Goal: Task Accomplishment & Management: Manage account settings

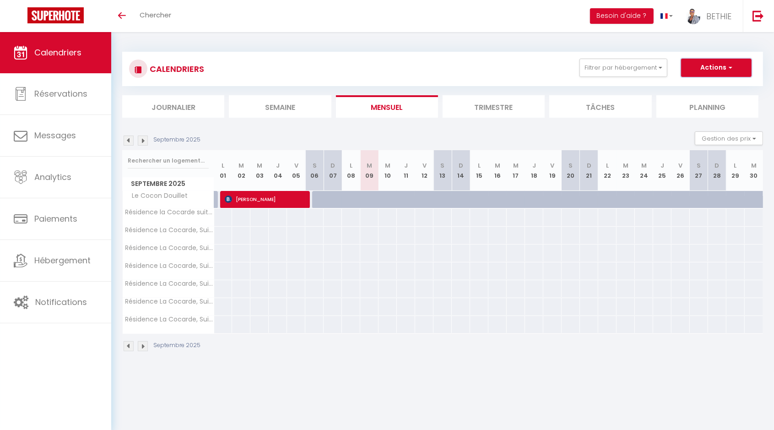
click at [731, 66] on span "button" at bounding box center [728, 67] width 5 height 9
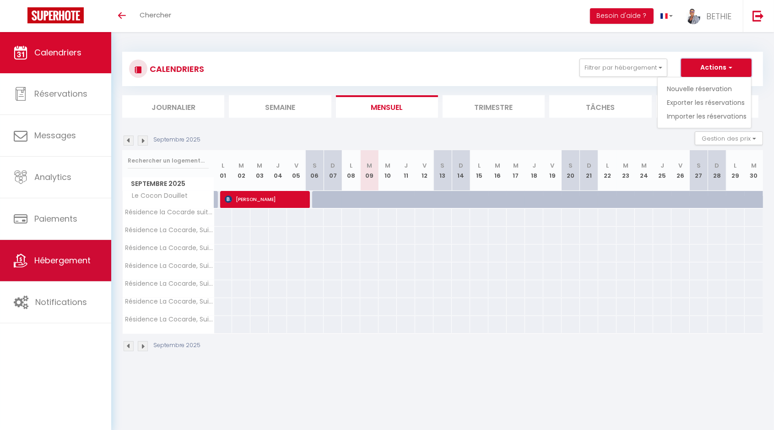
click at [46, 263] on span "Hébergement" at bounding box center [62, 259] width 56 height 11
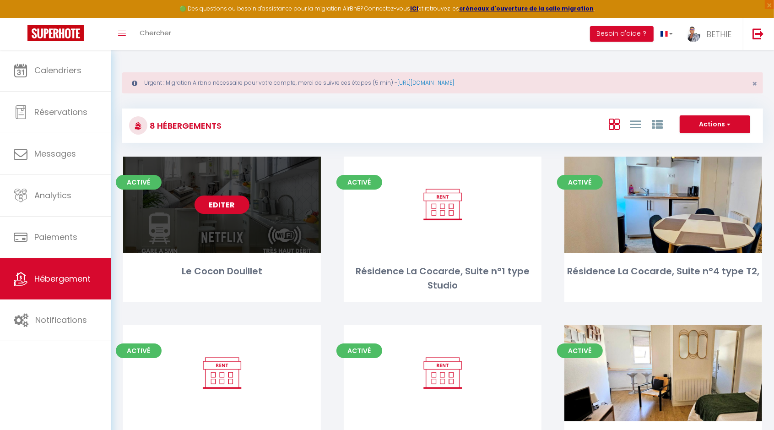
click at [211, 209] on link "Editer" at bounding box center [221, 204] width 55 height 18
select select "3"
select select "2"
select select "1"
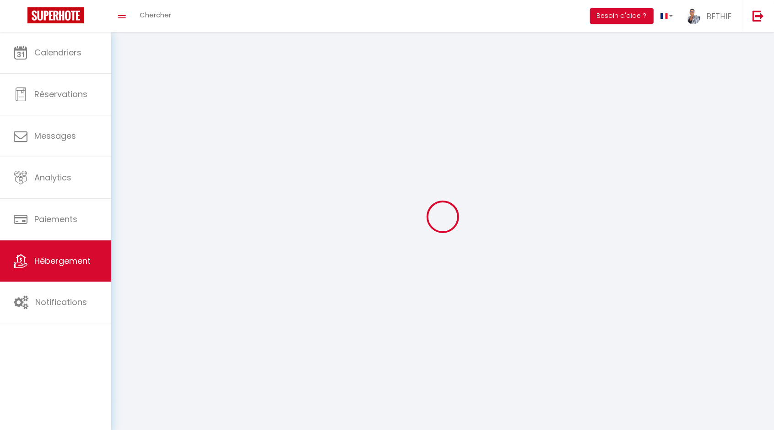
select select
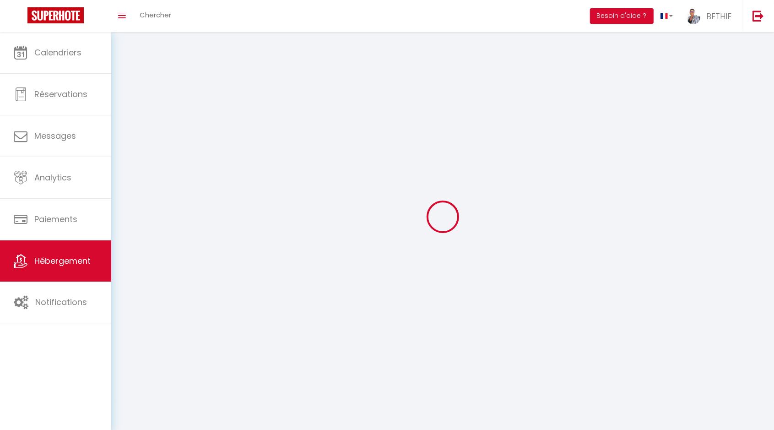
checkbox input "false"
select select
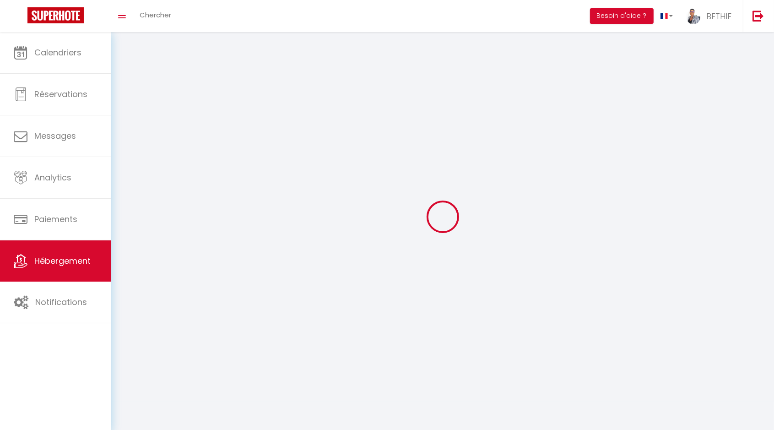
select select
select select "1"
select select
select select "28"
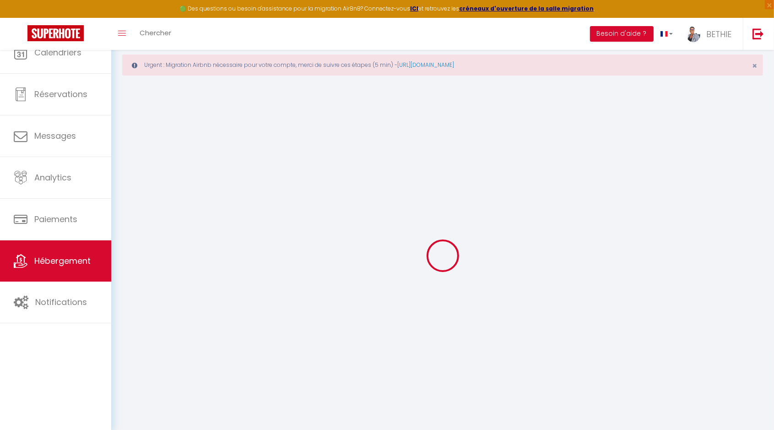
select select
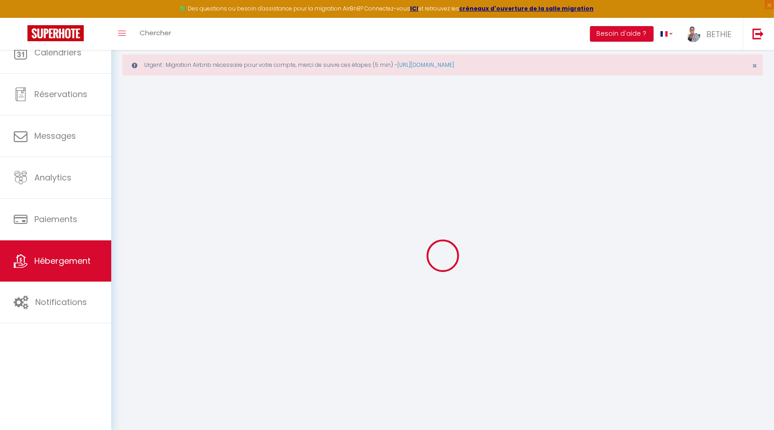
select select
checkbox input "false"
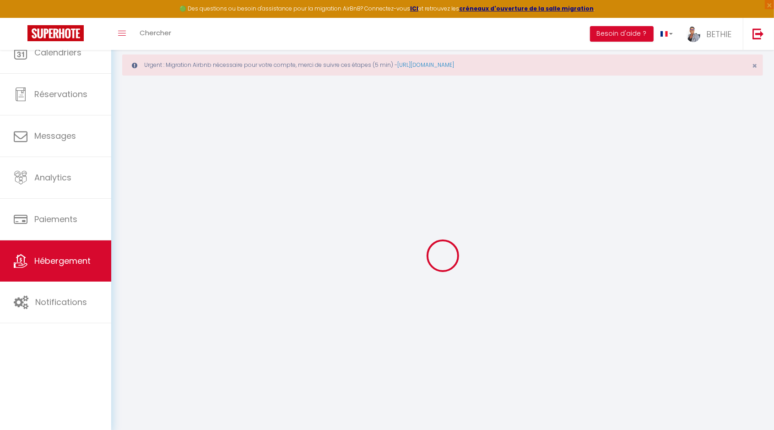
select select
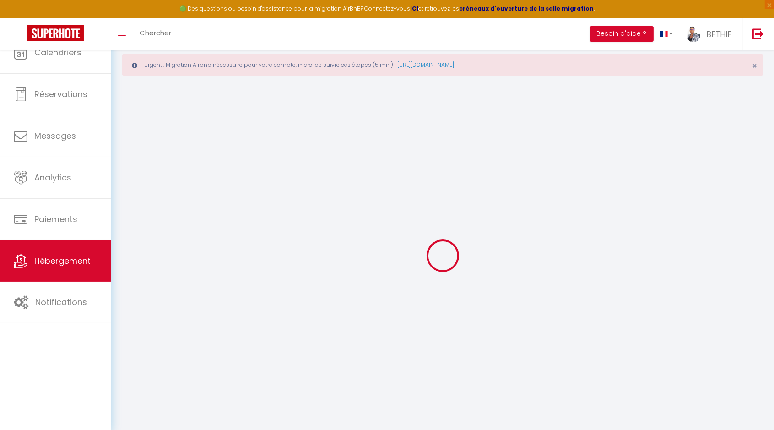
select select
checkbox input "false"
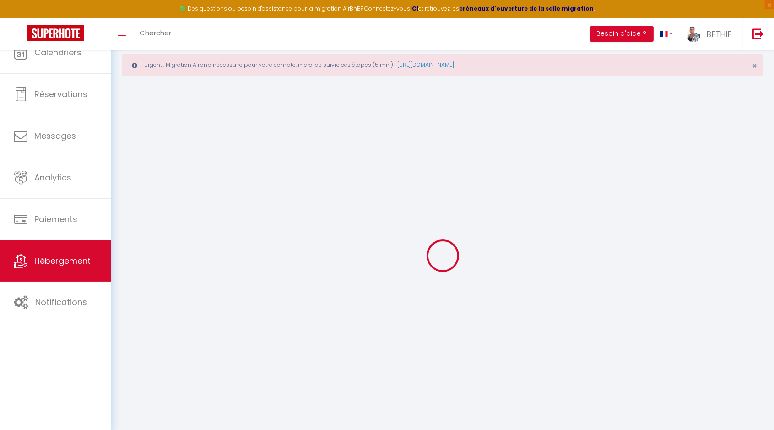
checkbox input "false"
select select
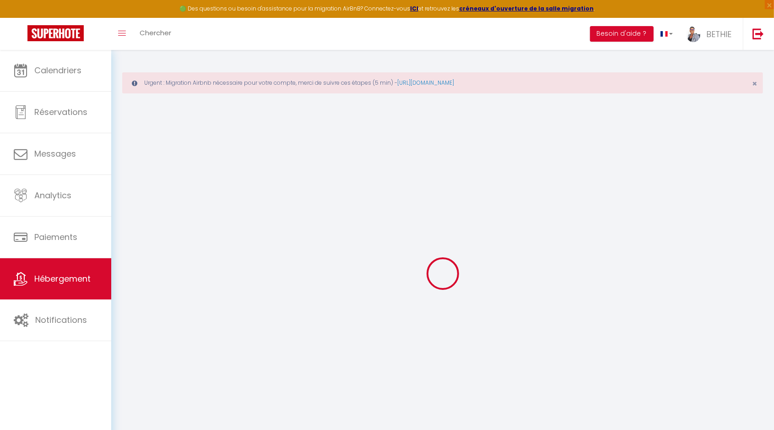
select select
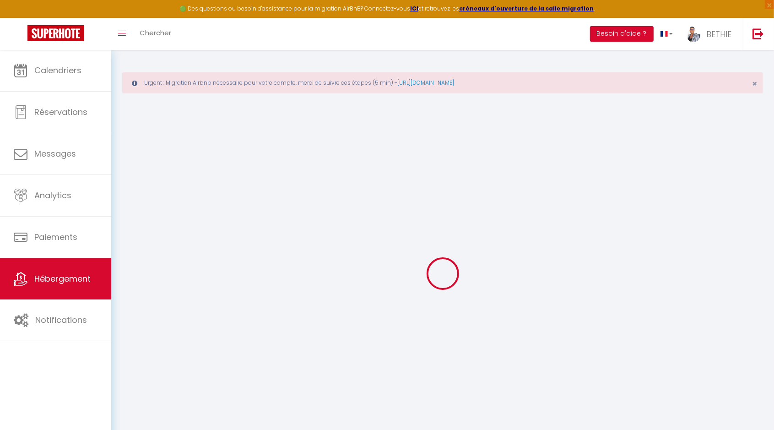
select select
checkbox input "false"
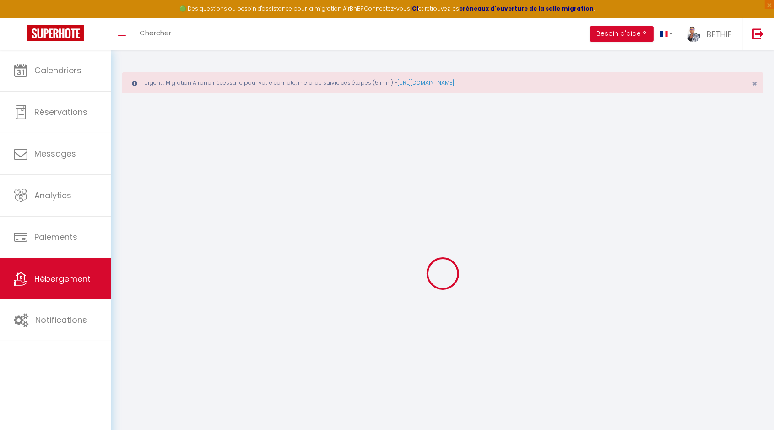
select select
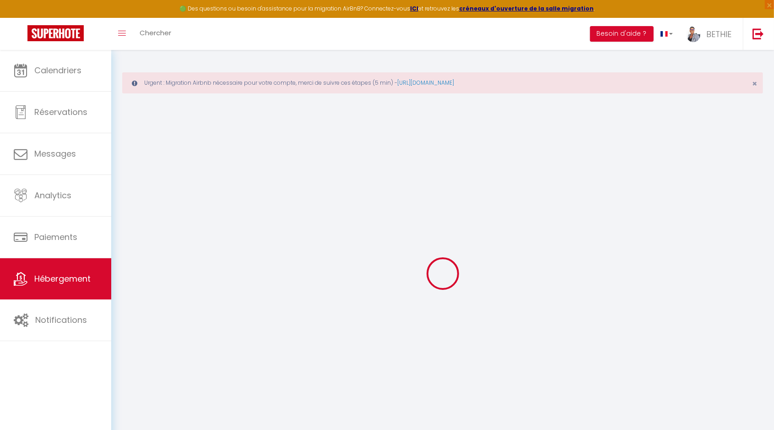
select select
checkbox input "false"
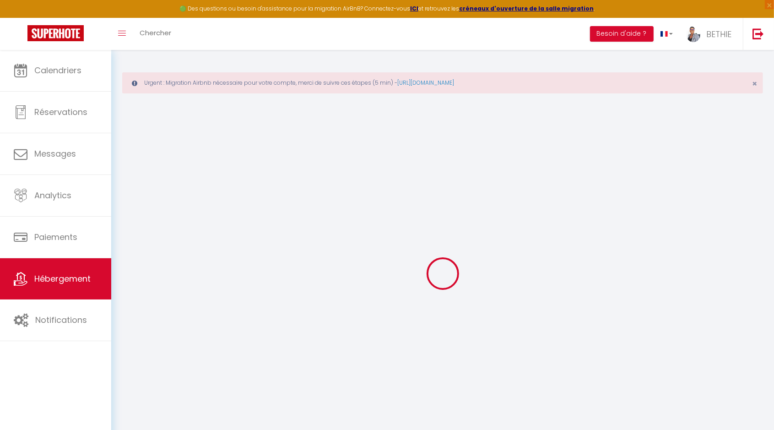
checkbox input "false"
select select
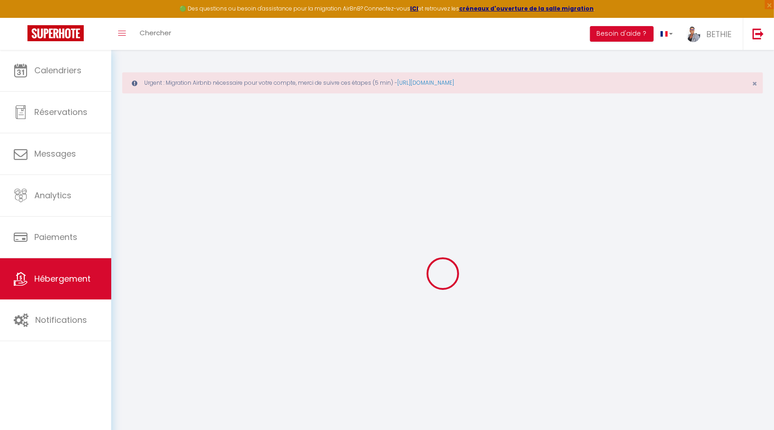
select select
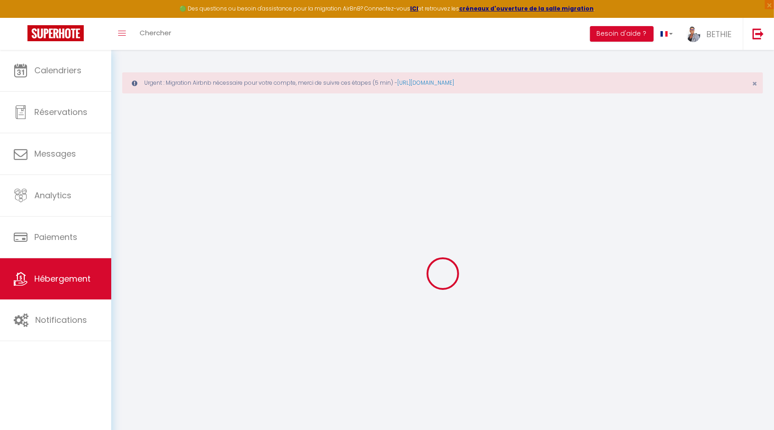
checkbox input "false"
select select
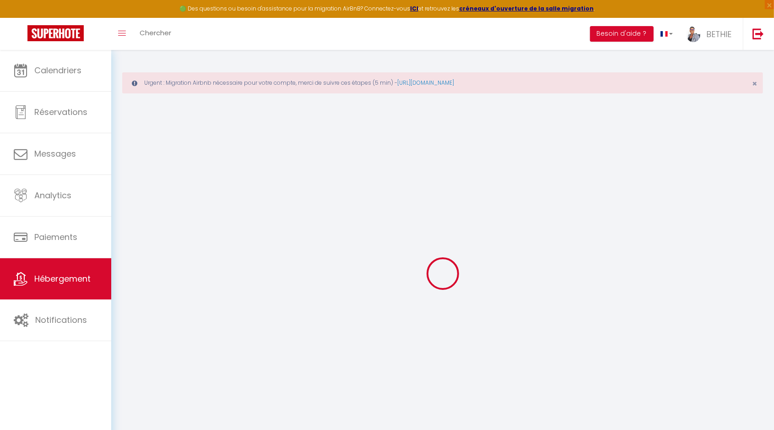
select select
type input "Le Cocon Douillet"
type input "Merveilleuse"
type input "IDOSSY"
type input "[STREET_ADDRESS]"
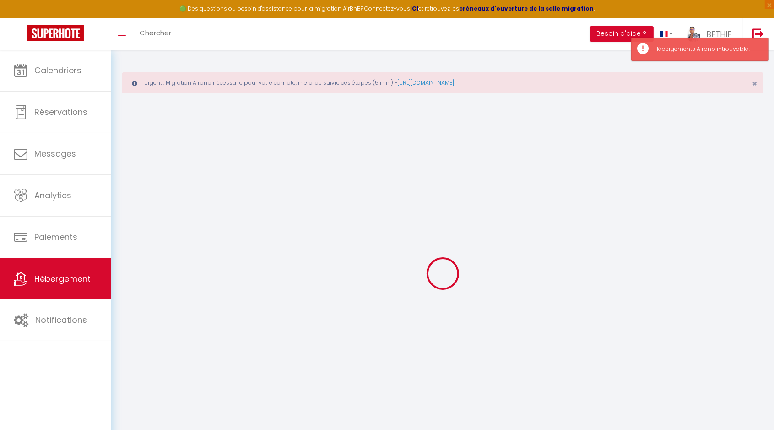
type input "93700"
type input "DRANCY"
type input "80"
type input "10"
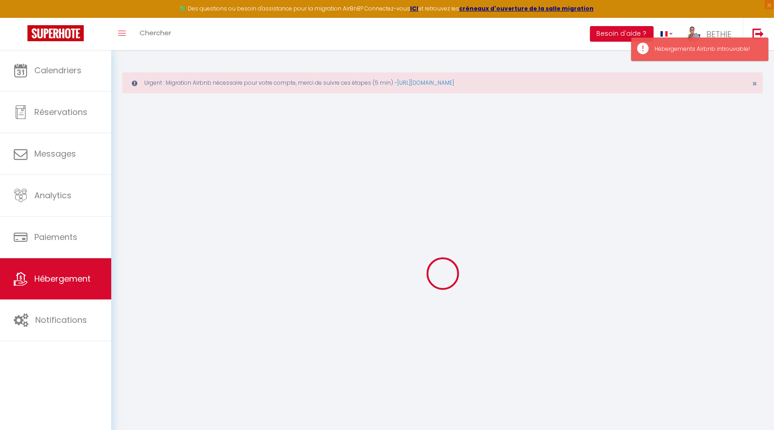
type input "200"
select select
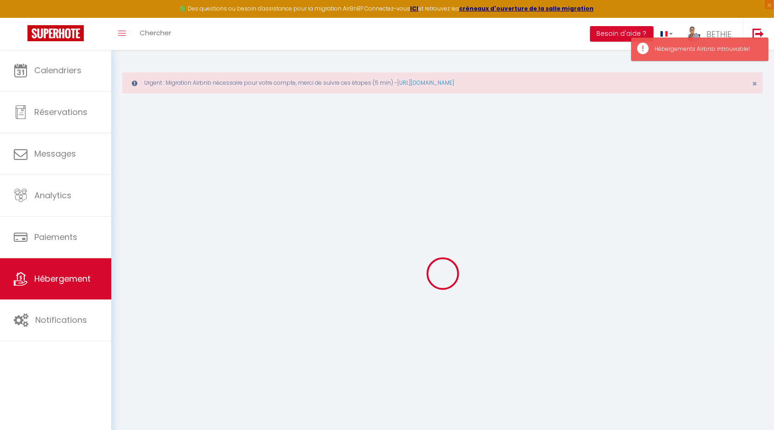
select select
type input "[STREET_ADDRESS]"
type input "93700"
type input "Drancy"
type input "[EMAIL_ADDRESS][DOMAIN_NAME]"
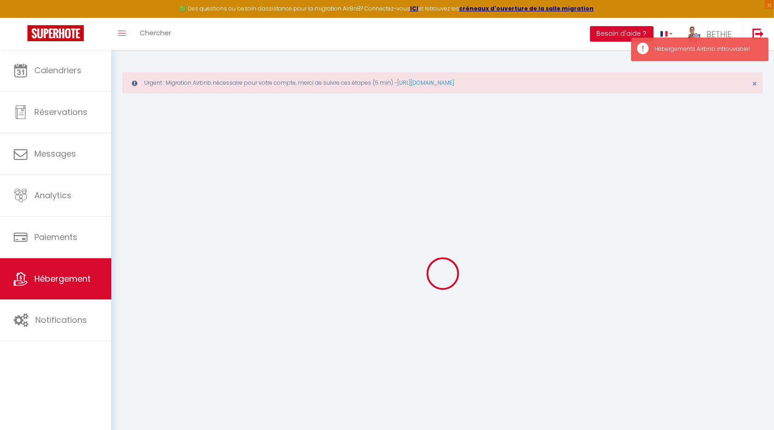
select select "12230"
checkbox input "false"
checkbox input "true"
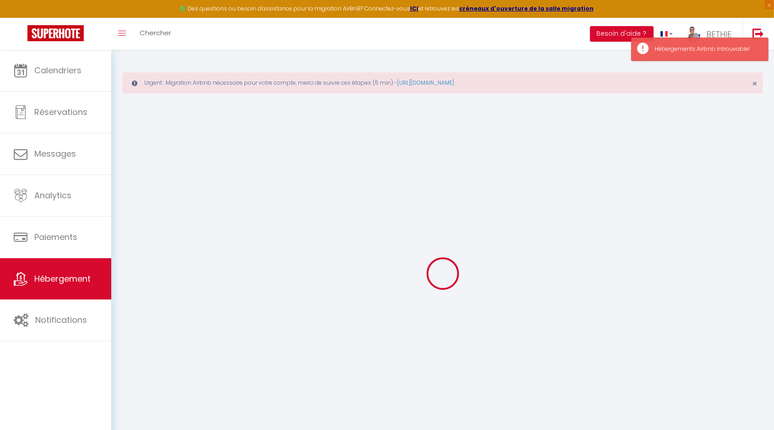
type input "10"
type input "0"
select select
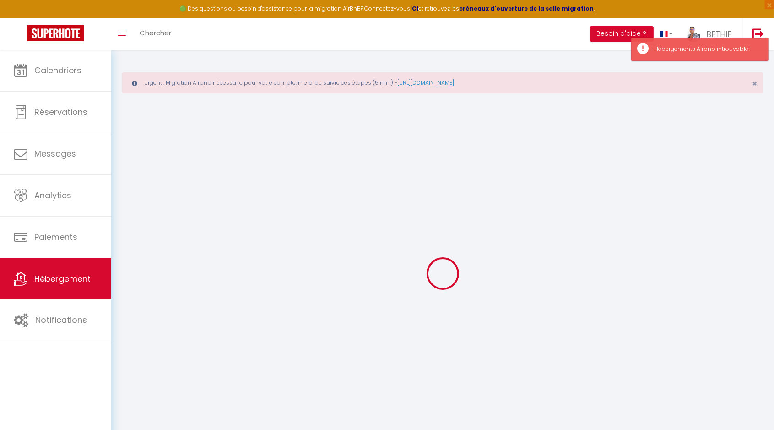
select select
checkbox input "false"
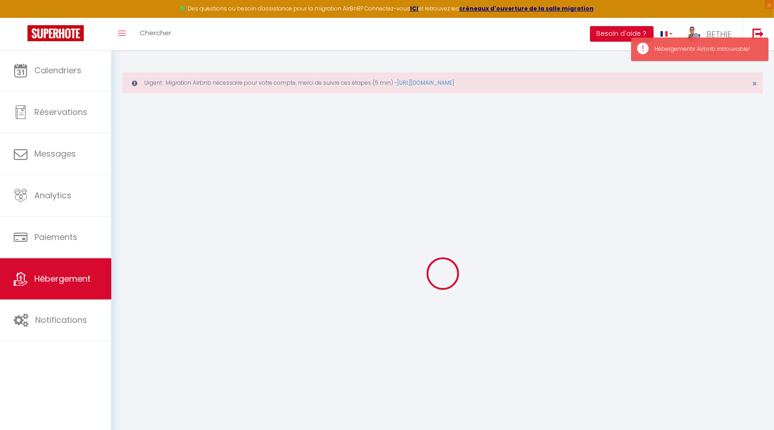
checkbox input "true"
select select
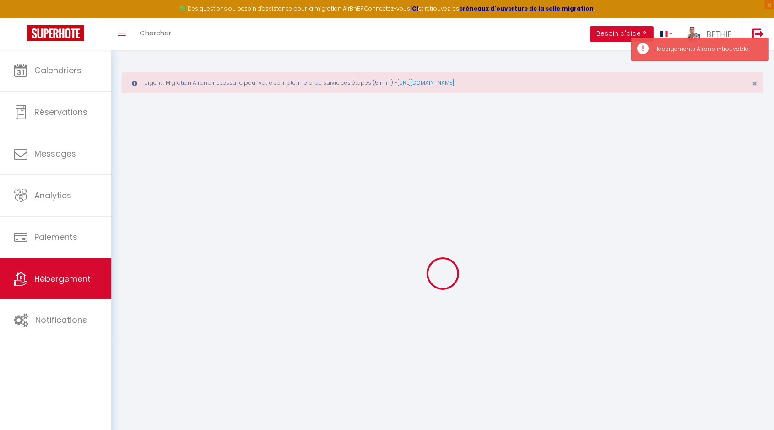
select select
checkbox input "false"
checkbox input "true"
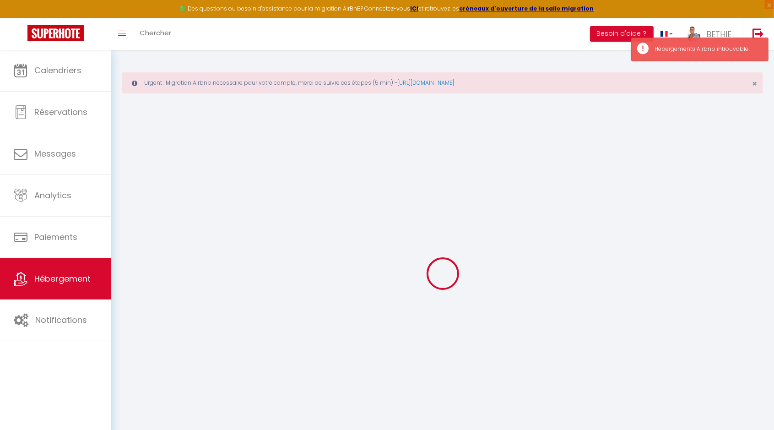
checkbox input "true"
checkbox input "false"
checkbox input "true"
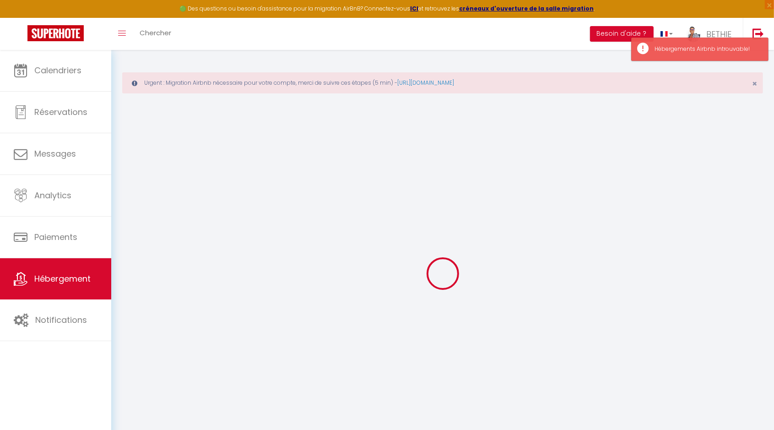
checkbox input "true"
select select "16:00"
select select "22:00"
select select "21:00"
select select "30"
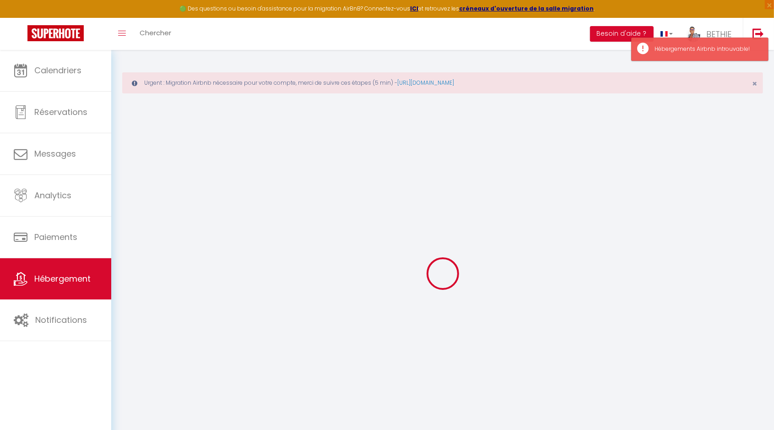
select select "120"
checkbox input "false"
checkbox input "true"
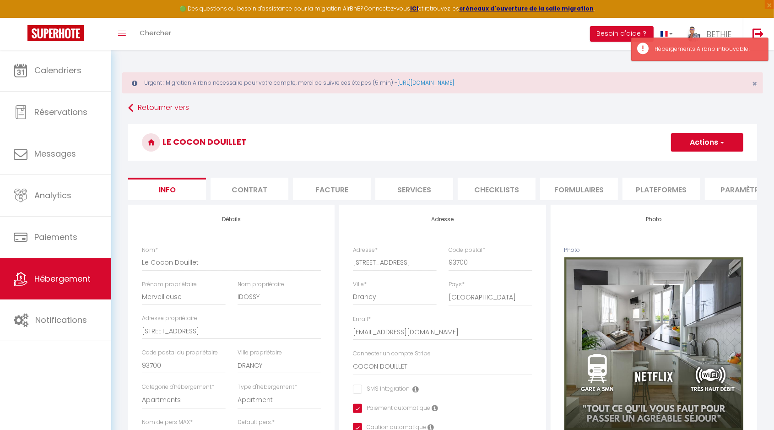
click at [724, 140] on span "button" at bounding box center [721, 142] width 6 height 9
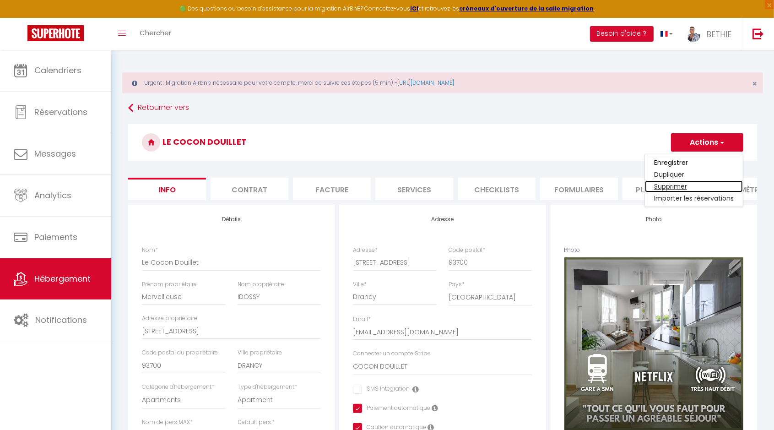
click at [675, 184] on link "Supprimer" at bounding box center [694, 186] width 98 height 12
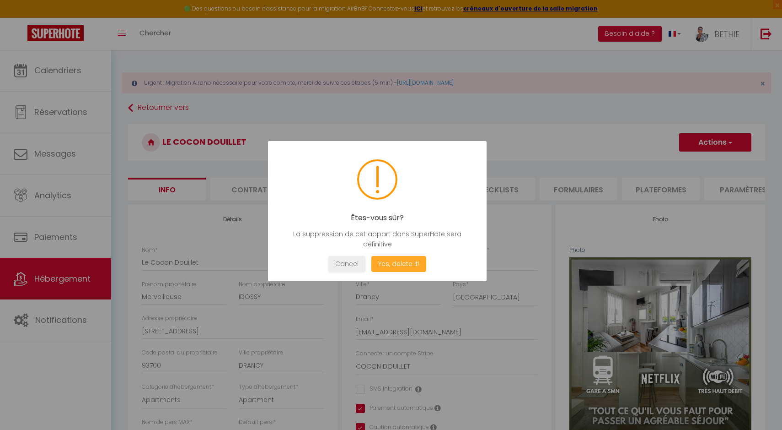
click at [408, 263] on button "Yes, delete it!" at bounding box center [398, 264] width 55 height 16
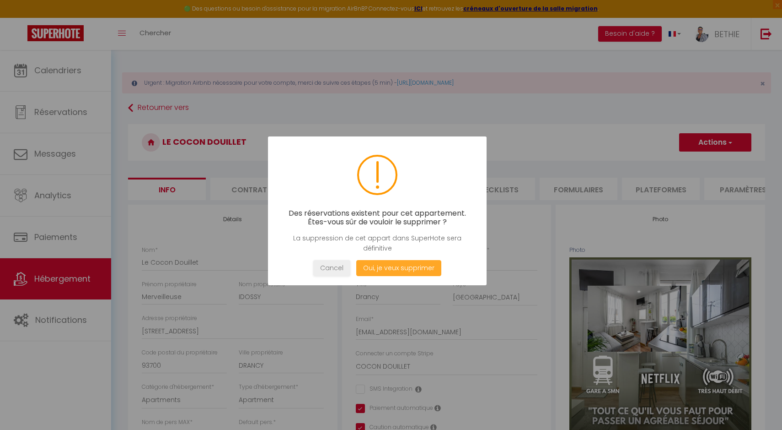
click at [407, 265] on button "Oui, je veux supprimer" at bounding box center [398, 268] width 85 height 16
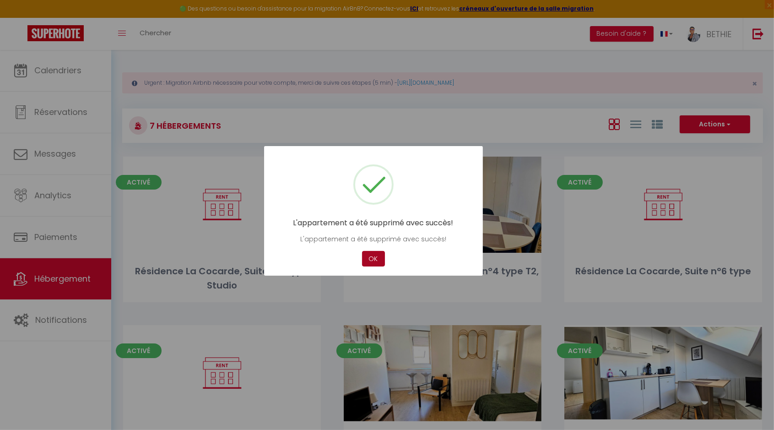
click at [372, 255] on button "OK" at bounding box center [373, 259] width 23 height 16
